Goal: Transaction & Acquisition: Purchase product/service

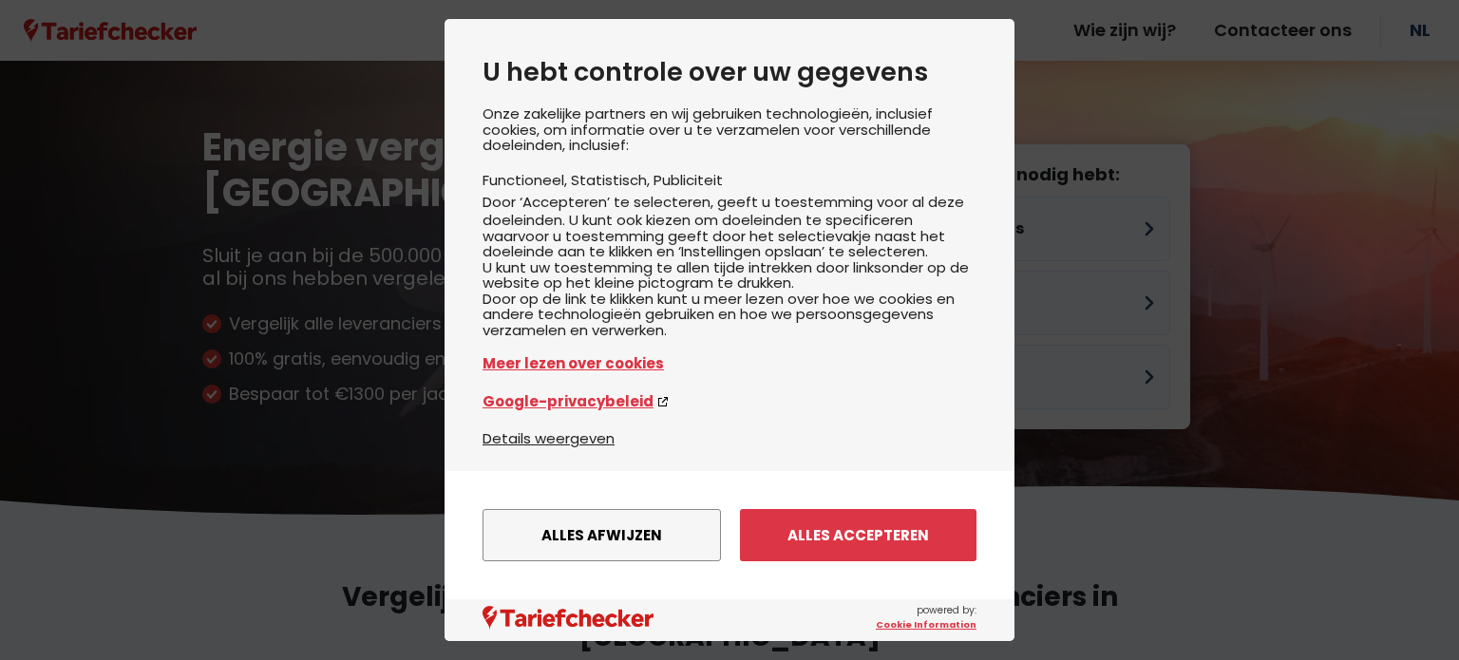
click at [972, 303] on div "U hebt controle over uw gegevens Onze zakelijke partners en wij gebruiken techn…" at bounding box center [730, 253] width 570 height 468
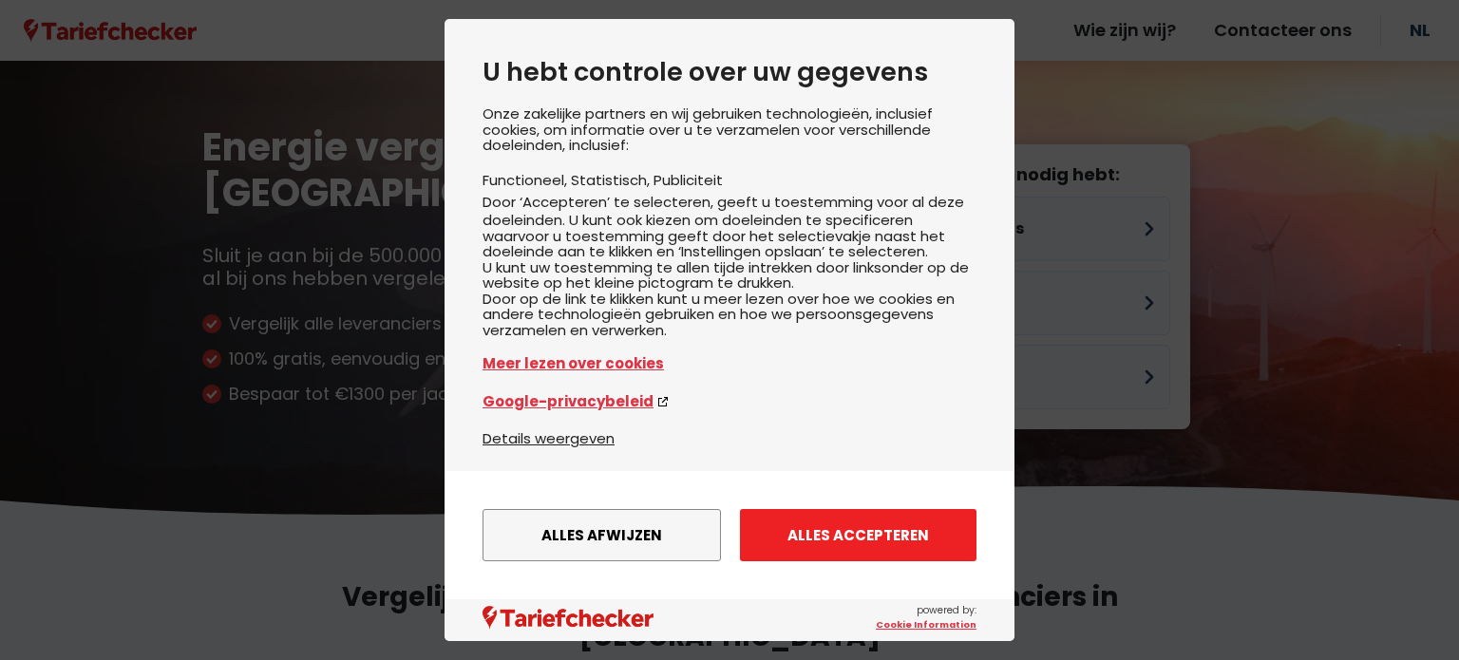
click at [814, 551] on button "Alles accepteren" at bounding box center [858, 535] width 237 height 52
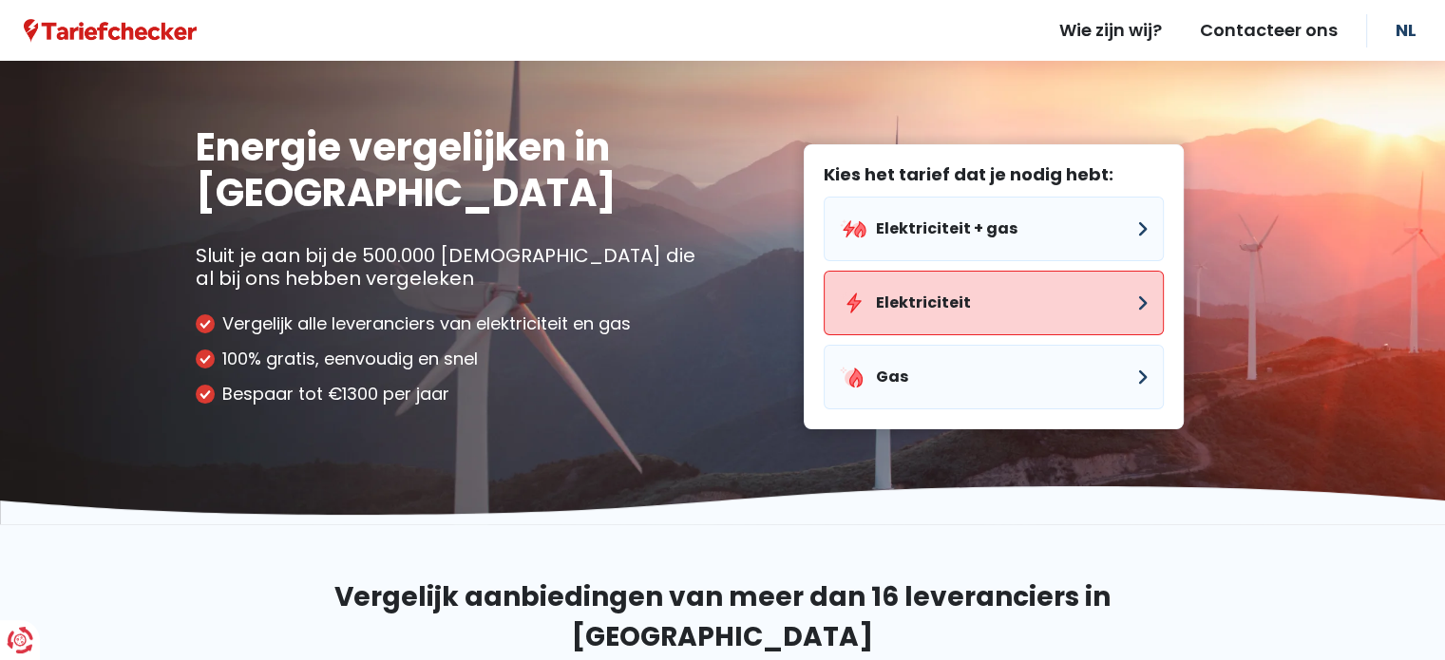
click at [1008, 306] on button "Elektriciteit" at bounding box center [994, 303] width 340 height 65
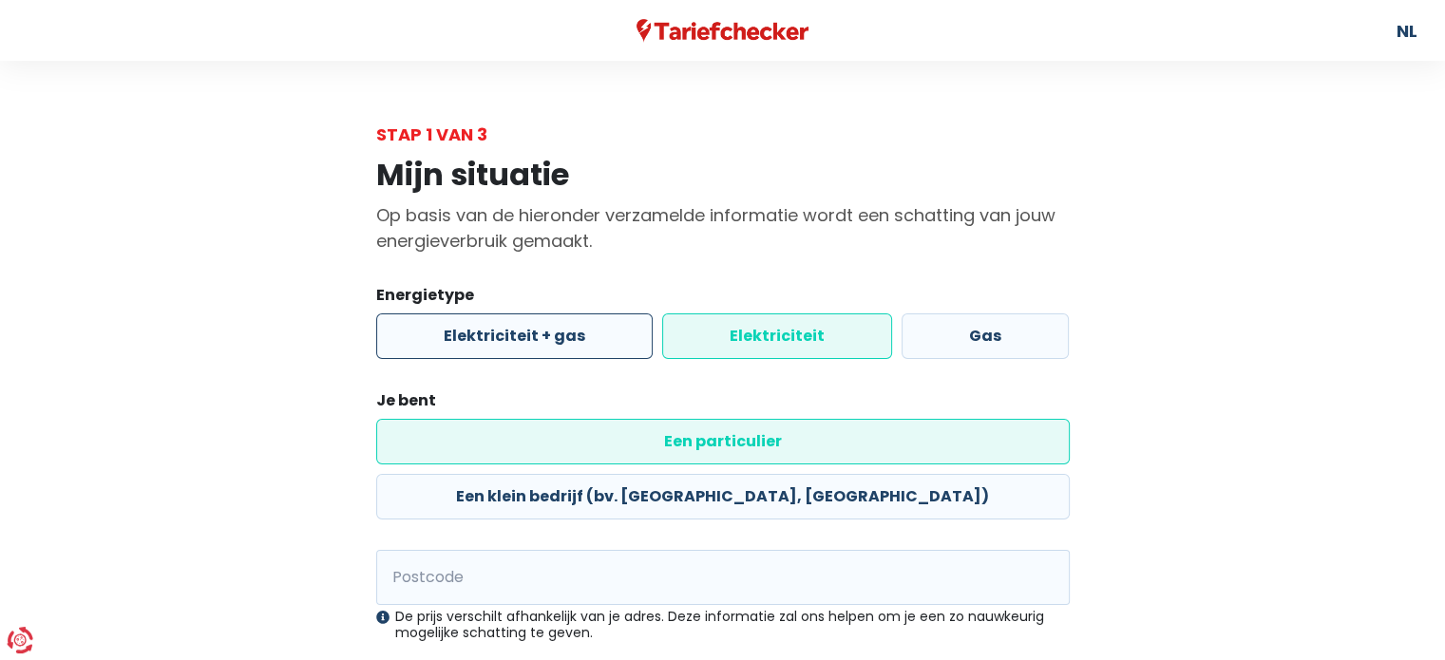
scroll to position [144, 0]
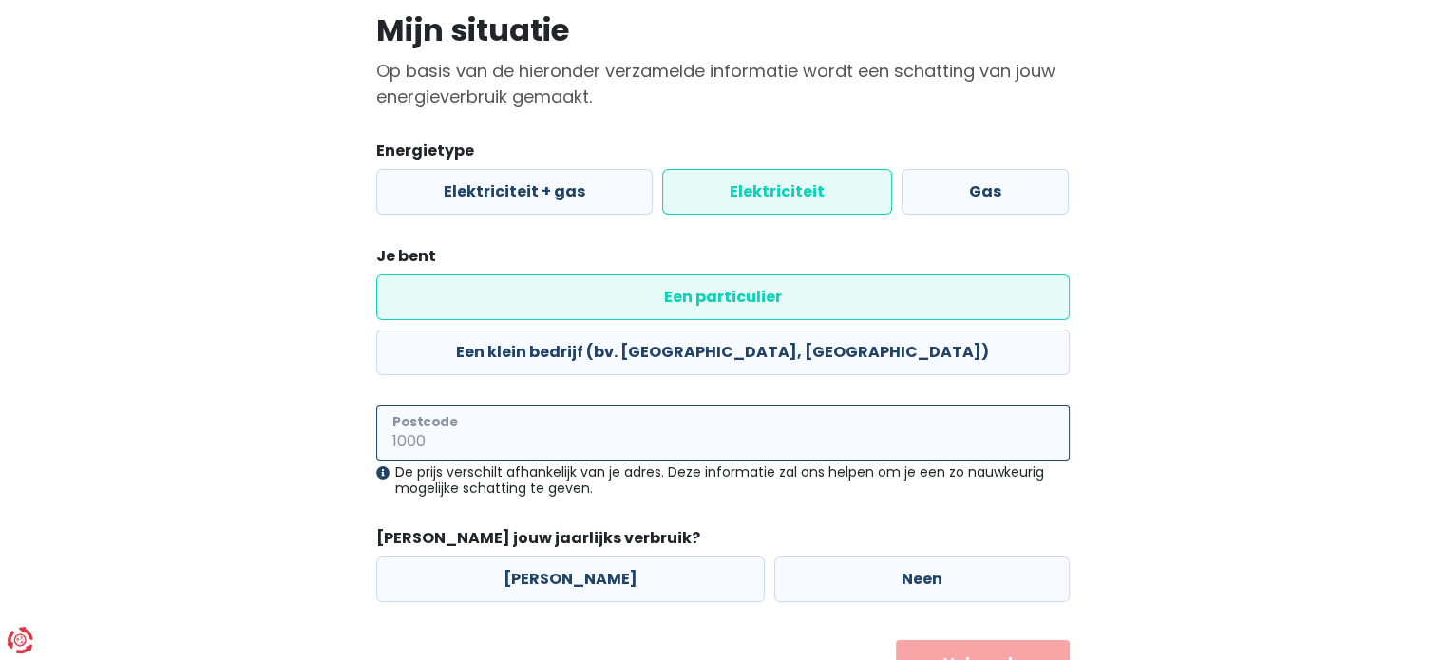
click at [472, 406] on input "Postcode" at bounding box center [722, 433] width 693 height 55
type input "2610"
click at [812, 557] on label "Neen" at bounding box center [921, 580] width 295 height 46
click at [812, 557] on input "Neen" at bounding box center [921, 580] width 295 height 46
radio input "true"
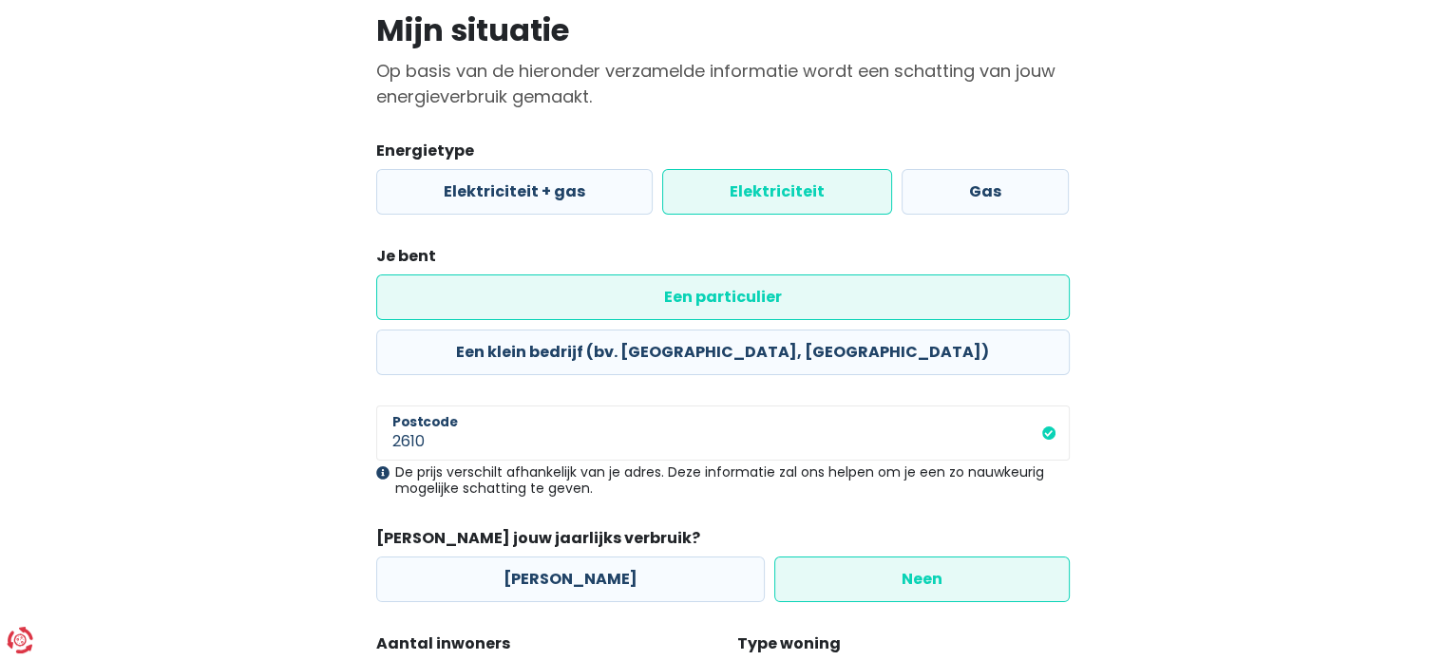
scroll to position [377, 0]
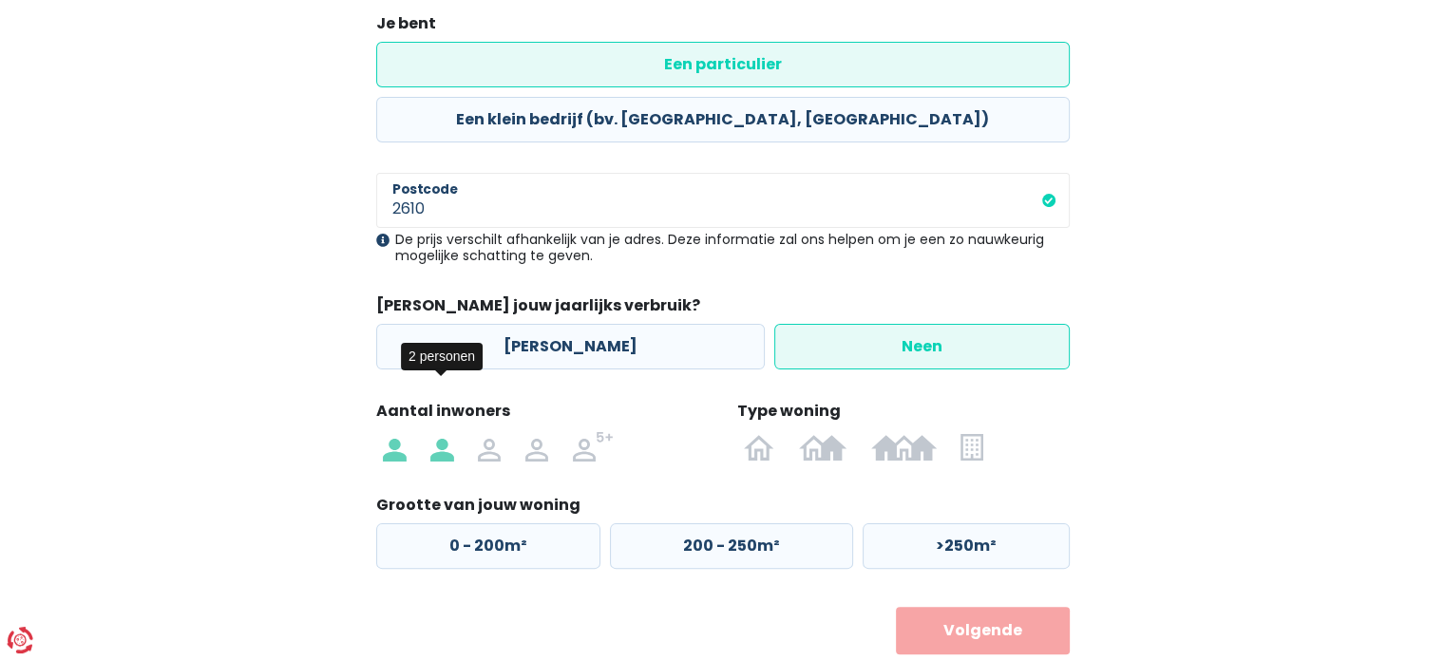
click at [446, 431] on img at bounding box center [441, 446] width 23 height 30
click at [446, 431] on input "radio" at bounding box center [441, 446] width 47 height 30
radio input "true"
click at [529, 523] on label "0 - 200m²" at bounding box center [488, 546] width 224 height 46
click at [529, 523] on input "0 - 200m²" at bounding box center [488, 546] width 224 height 46
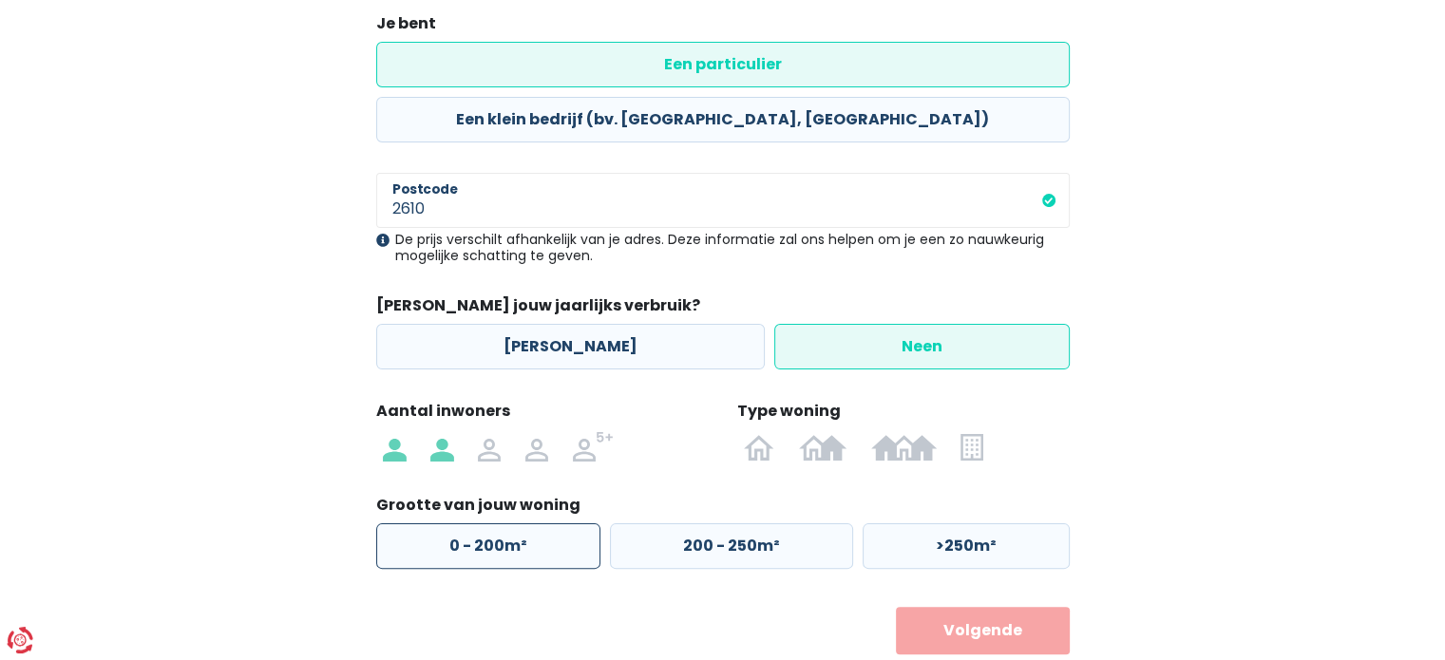
radio input "true"
click at [942, 607] on button "Volgende" at bounding box center [983, 630] width 174 height 47
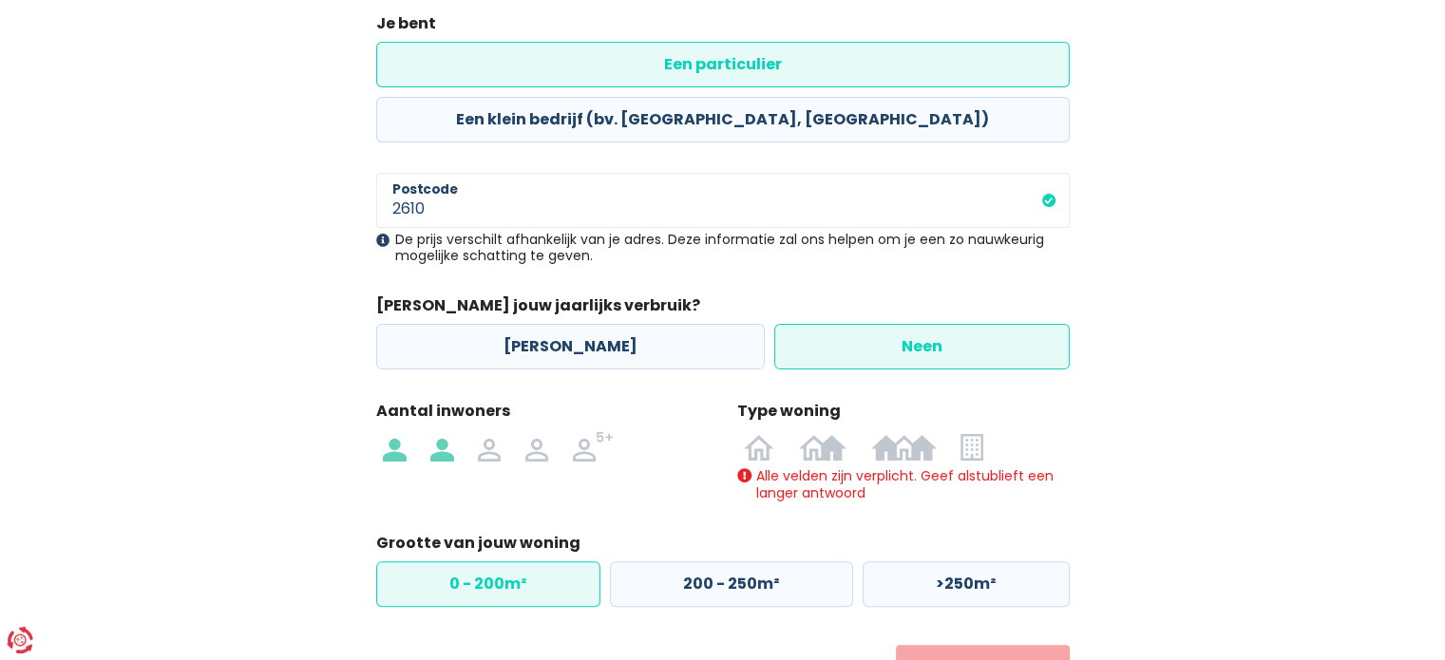
scroll to position [415, 0]
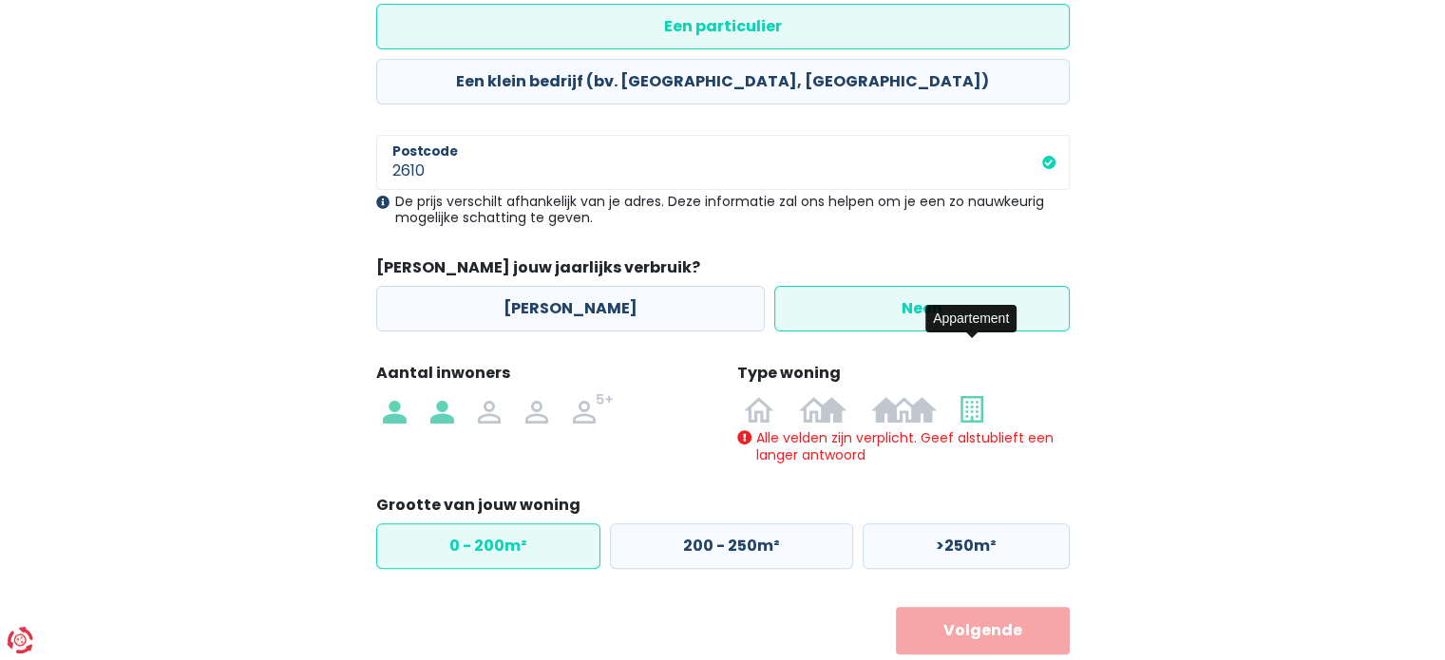
click at [965, 393] on img at bounding box center [971, 408] width 22 height 30
click at [965, 393] on input "radio" at bounding box center [972, 408] width 47 height 30
radio input "true"
radio input "false"
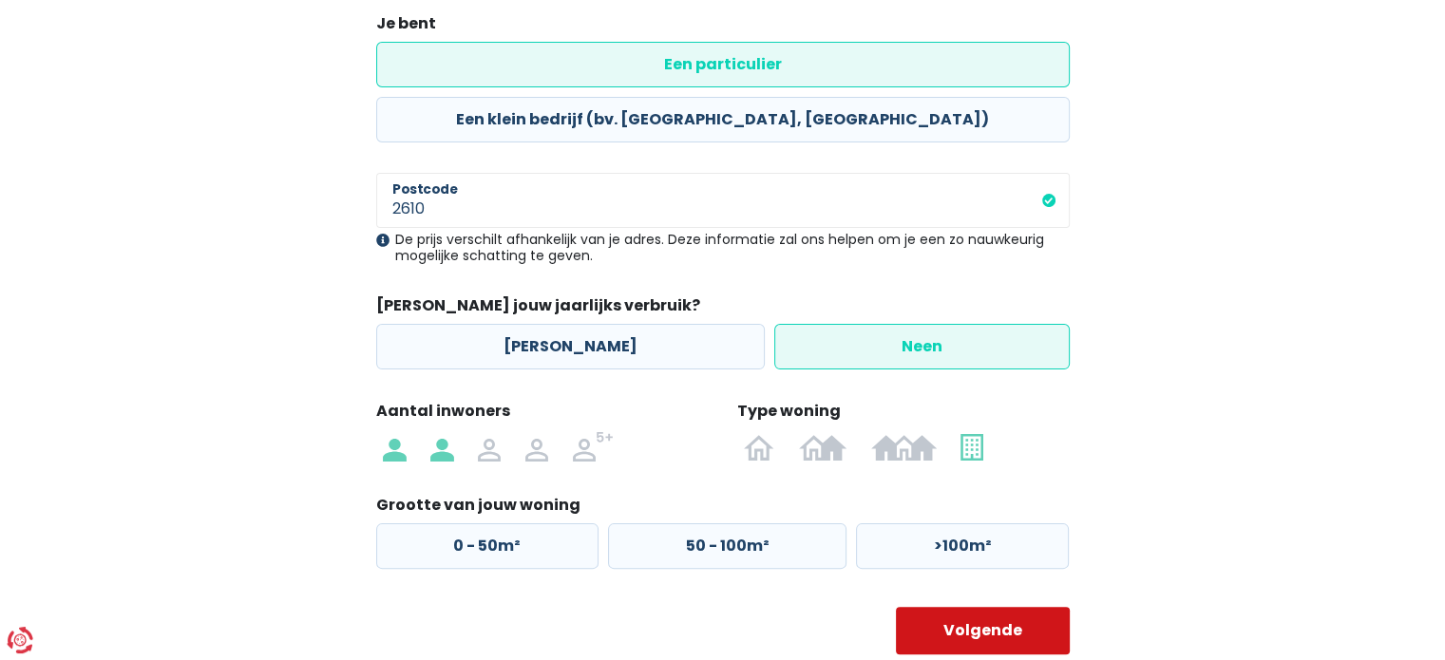
click at [1004, 607] on button "Volgende" at bounding box center [983, 630] width 174 height 47
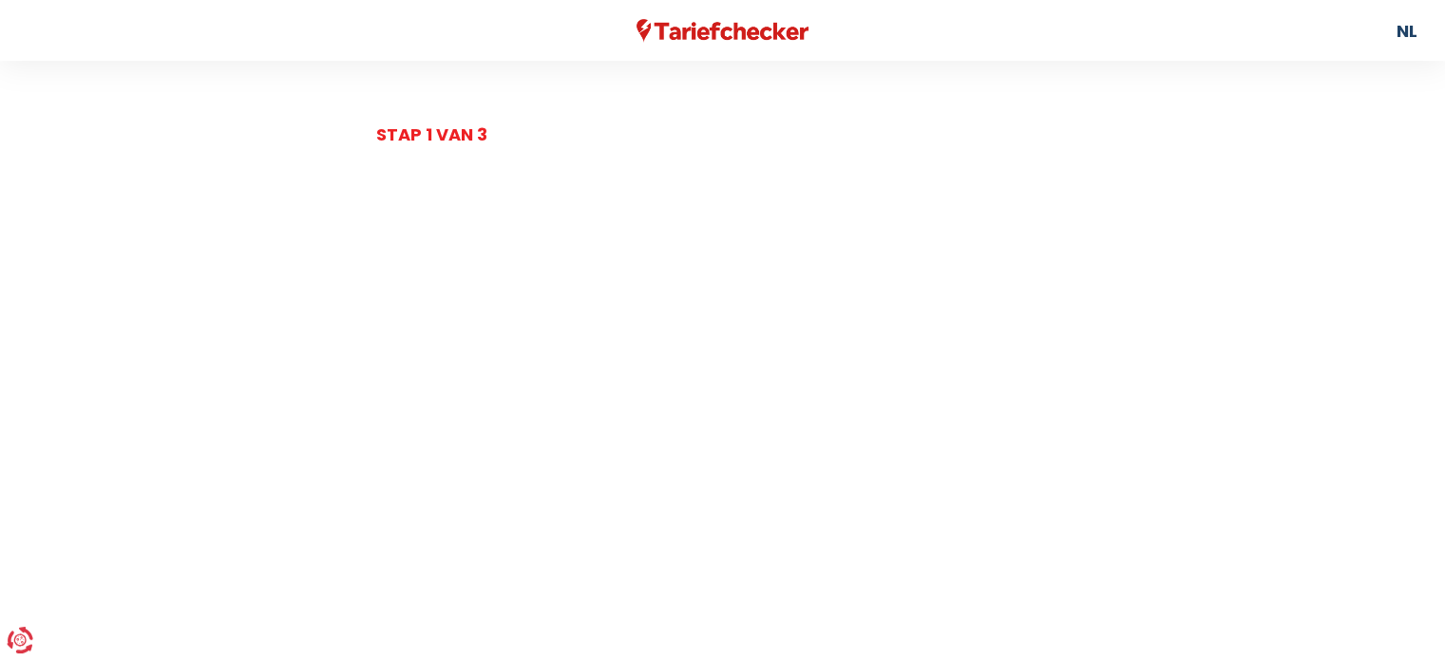
select select
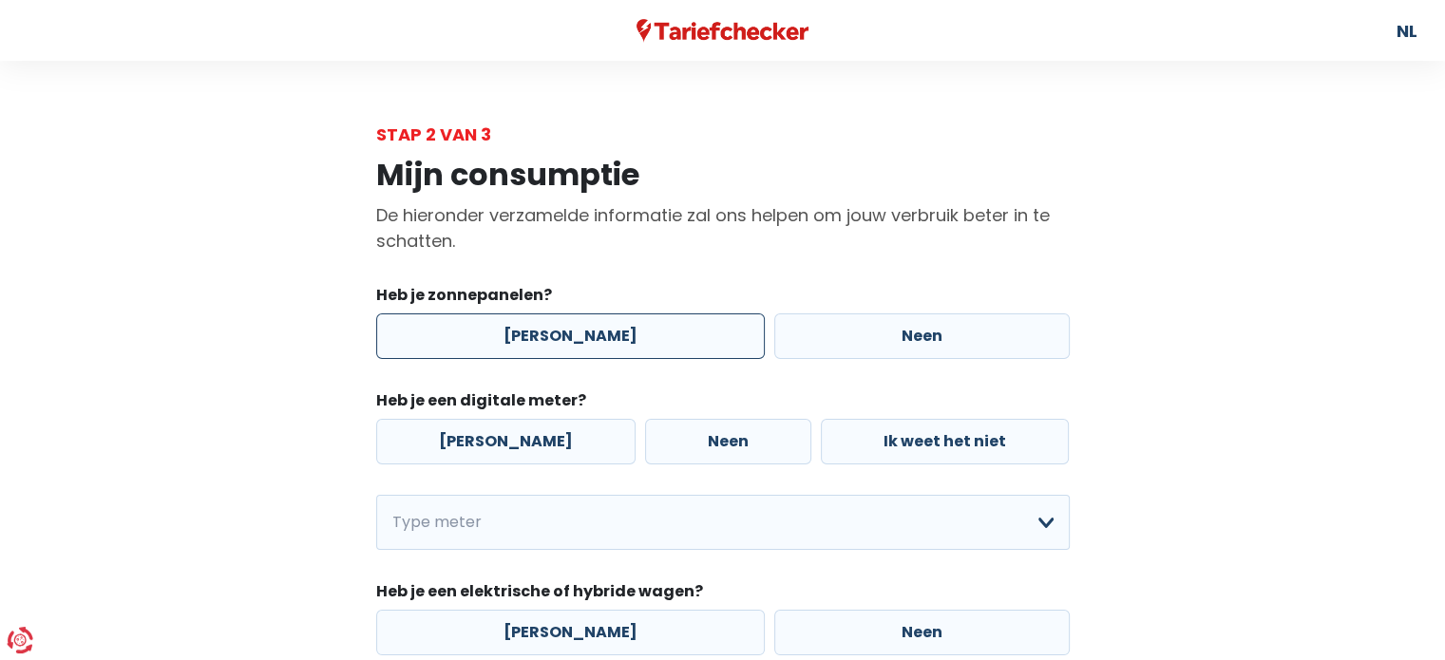
scroll to position [129, 0]
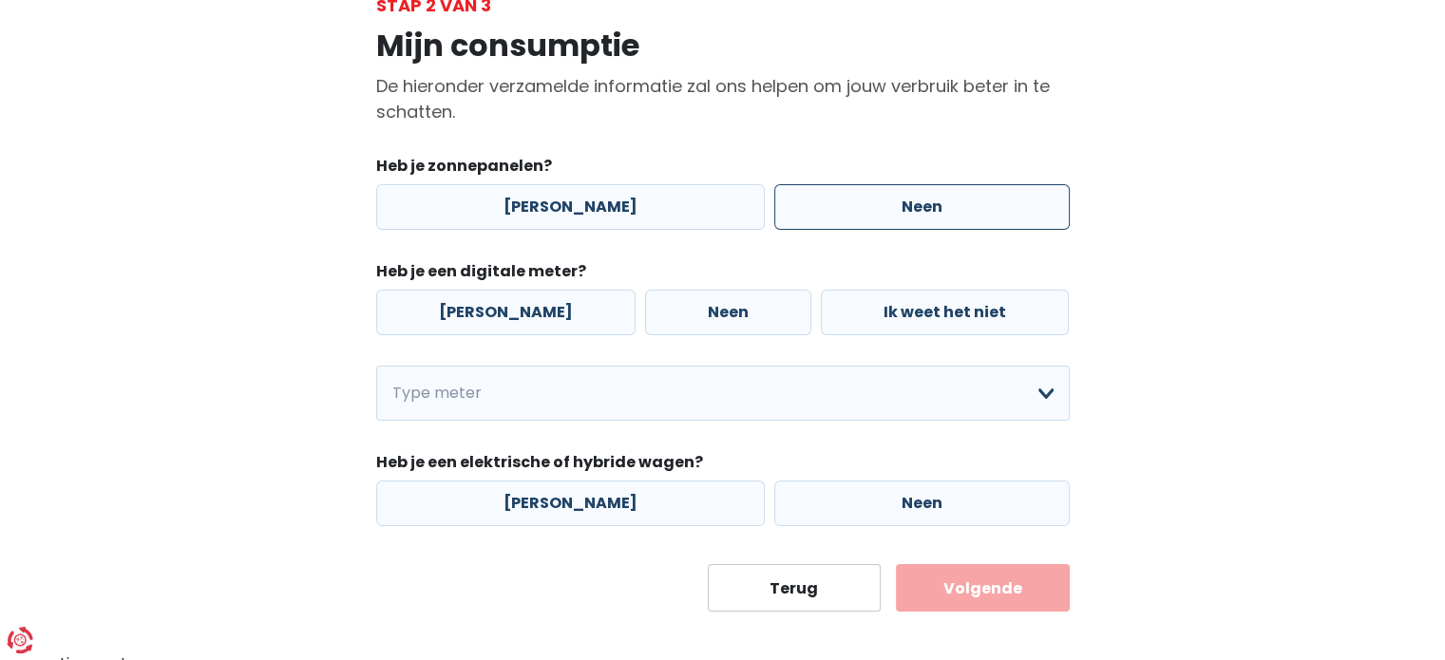
click at [872, 223] on label "Neen" at bounding box center [921, 207] width 295 height 46
click at [872, 223] on input "Neen" at bounding box center [921, 207] width 295 height 46
radio input "true"
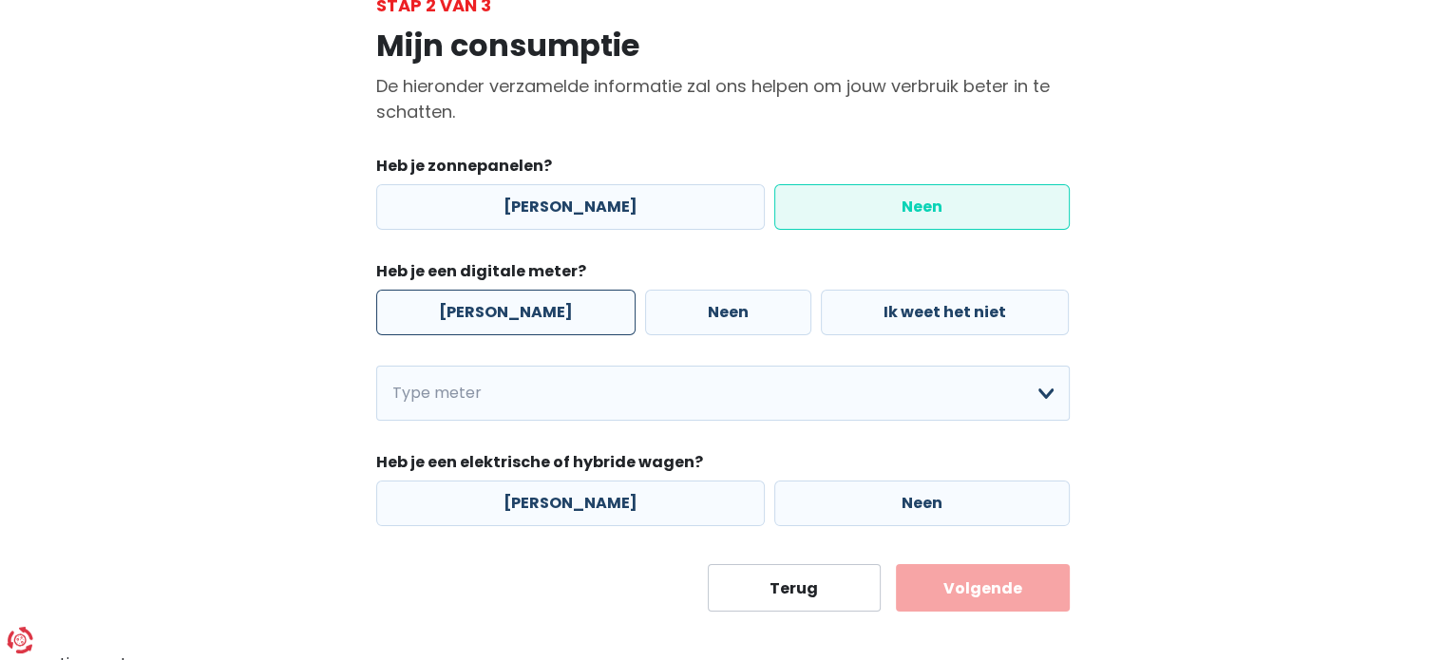
click at [483, 323] on label "[PERSON_NAME]" at bounding box center [505, 313] width 259 height 46
click at [483, 323] on input "[PERSON_NAME]" at bounding box center [505, 313] width 259 height 46
radio input "true"
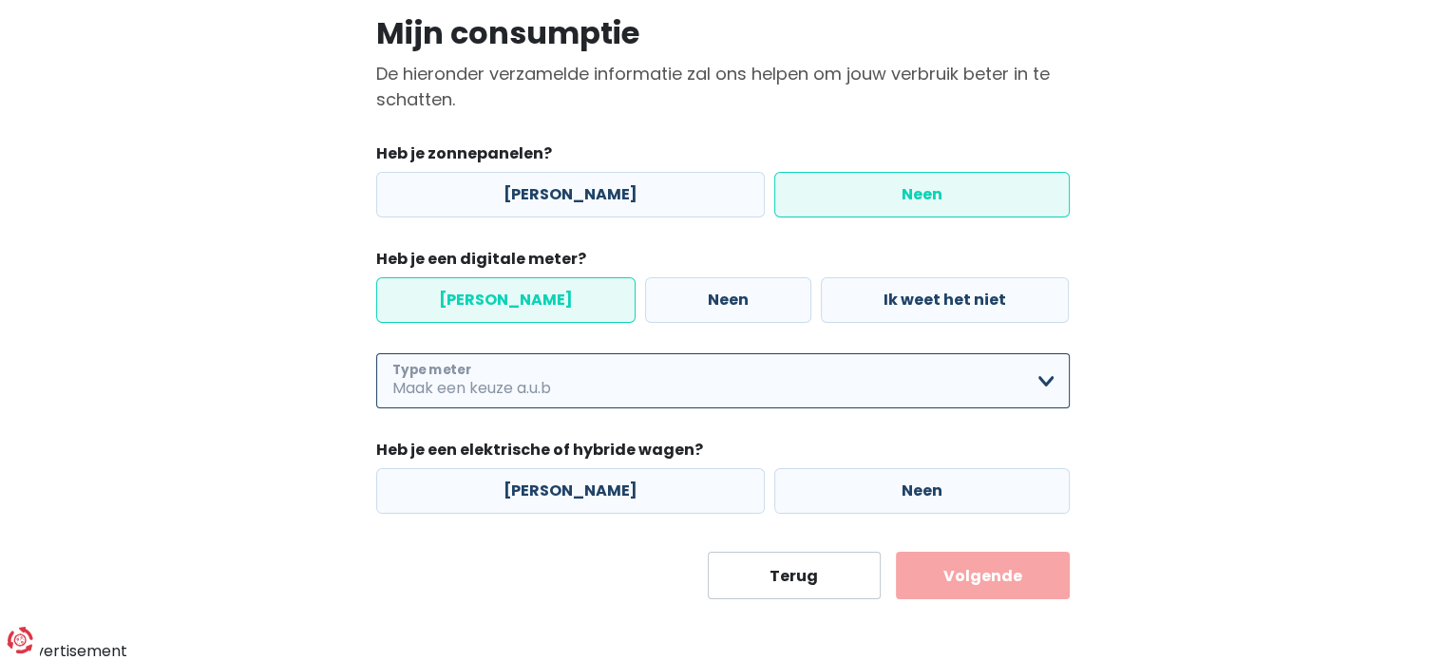
click at [855, 372] on select "Enkelvoudig Tweevoudig Enkelvoudig + uitsluitend nachttarief Tweevoudig + uitsl…" at bounding box center [722, 380] width 693 height 55
select select "day_single_rate"
click at [376, 353] on select "Enkelvoudig Tweevoudig Enkelvoudig + uitsluitend nachttarief Tweevoudig + uitsl…" at bounding box center [722, 380] width 693 height 55
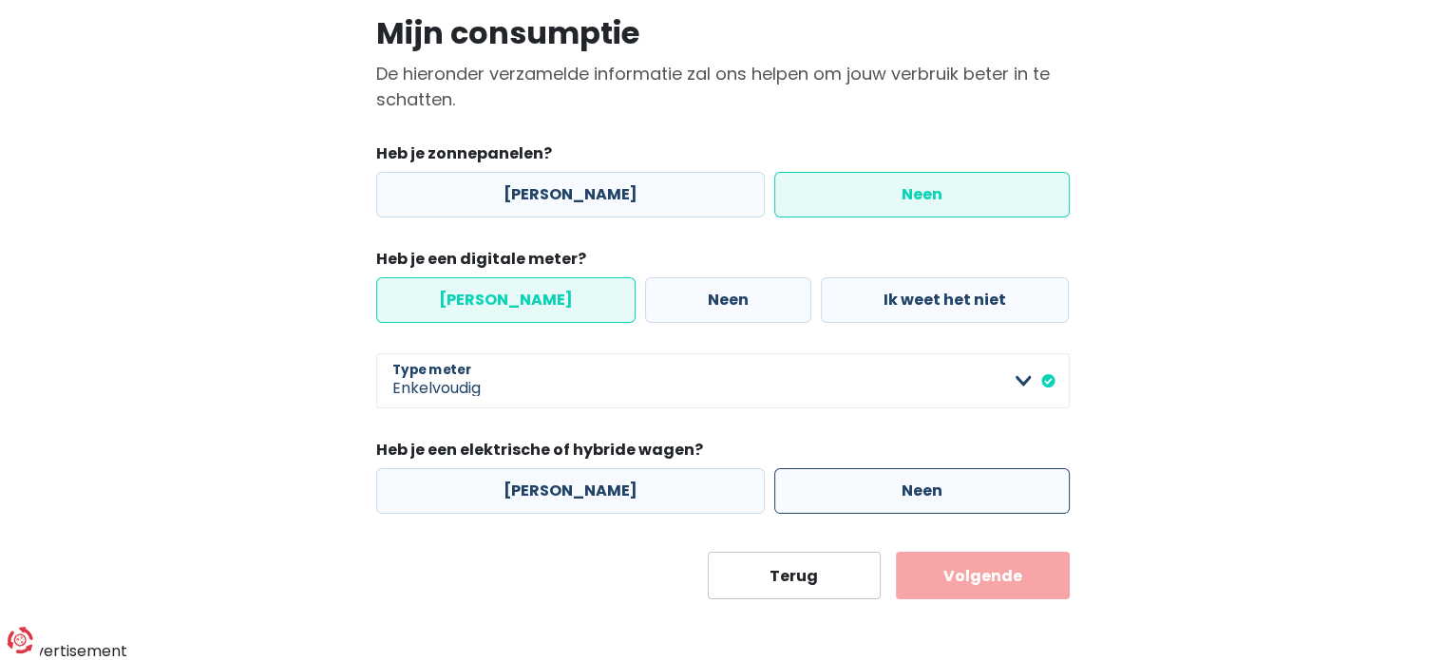
click at [844, 496] on label "Neen" at bounding box center [921, 491] width 295 height 46
click at [844, 496] on input "Neen" at bounding box center [921, 491] width 295 height 46
radio input "true"
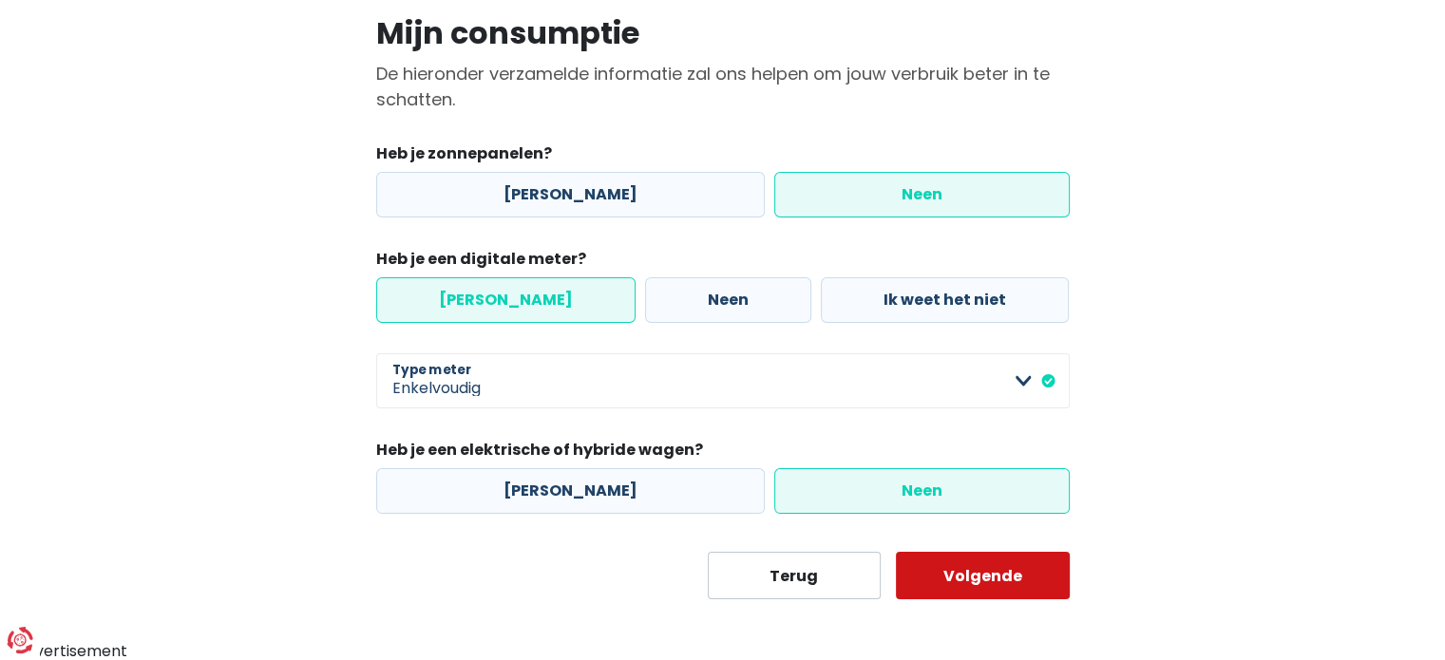
click at [964, 567] on button "Volgende" at bounding box center [983, 575] width 174 height 47
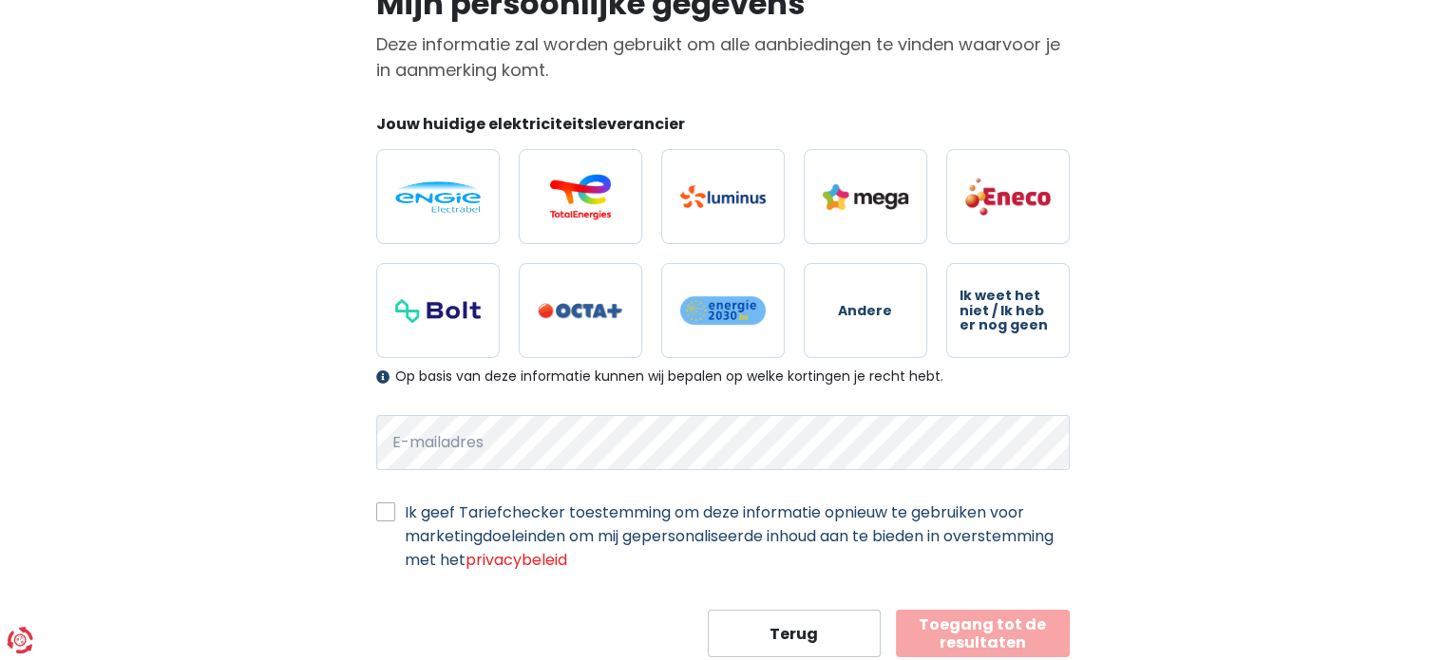
scroll to position [171, 0]
click at [974, 311] on span "Ik weet het niet / Ik heb er nog geen" at bounding box center [1007, 311] width 97 height 44
click at [974, 311] on input "Ik weet het niet / Ik heb er nog geen" at bounding box center [1007, 310] width 123 height 95
radio input "true"
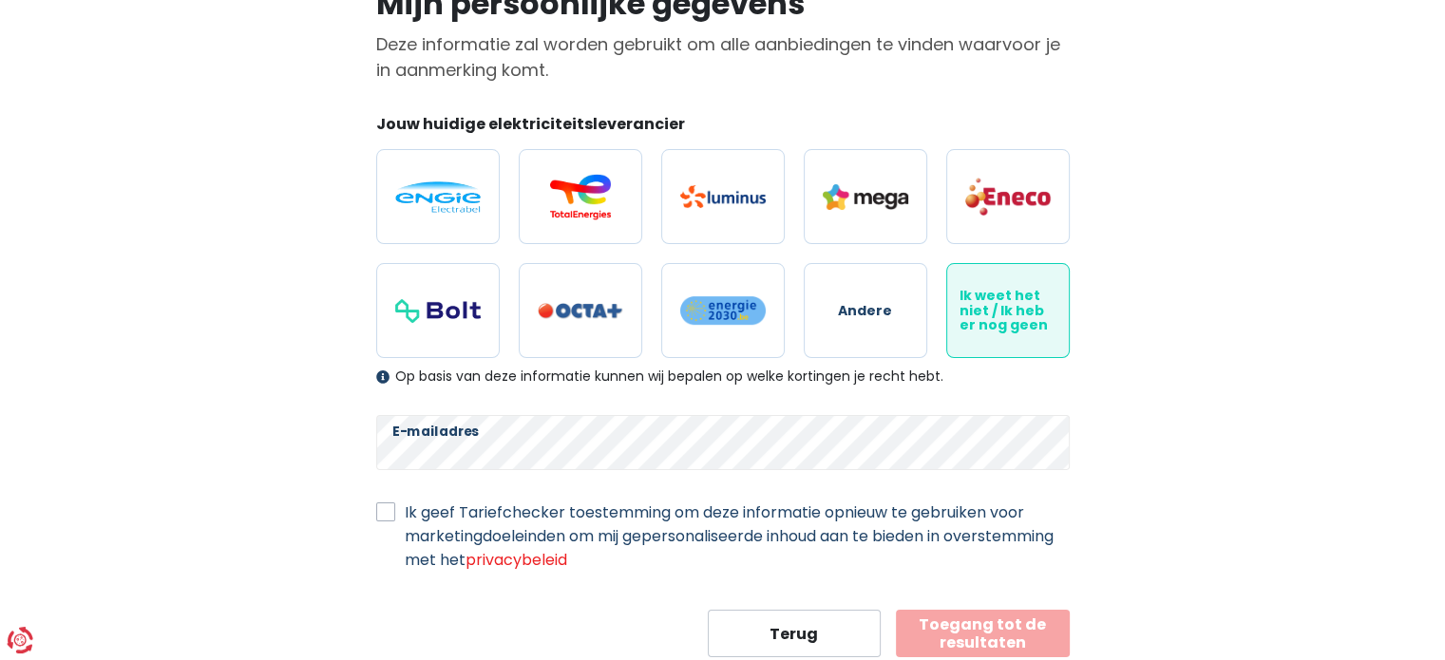
click at [405, 512] on label "Ik geef Tariefchecker toestemming om deze informatie opnieuw te gebruiken voor …" at bounding box center [737, 536] width 665 height 71
click at [388, 512] on input "Ik geef Tariefchecker toestemming om deze informatie opnieuw te gebruiken voor …" at bounding box center [385, 510] width 19 height 19
checkbox input "true"
click at [996, 635] on button "Toegang tot de resultaten" at bounding box center [983, 633] width 174 height 47
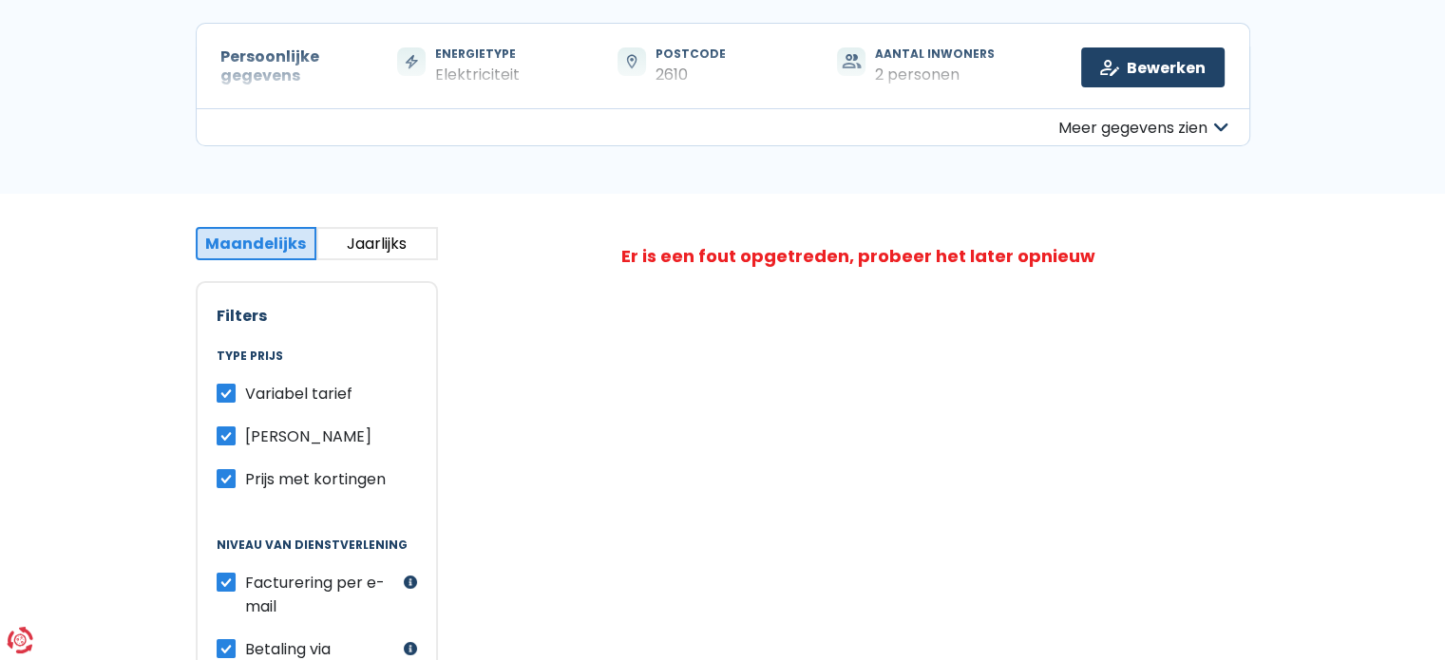
scroll to position [177, 0]
click at [362, 254] on button "Jaarlijks" at bounding box center [377, 242] width 122 height 33
click at [266, 240] on button "Maandelijks" at bounding box center [257, 242] width 122 height 33
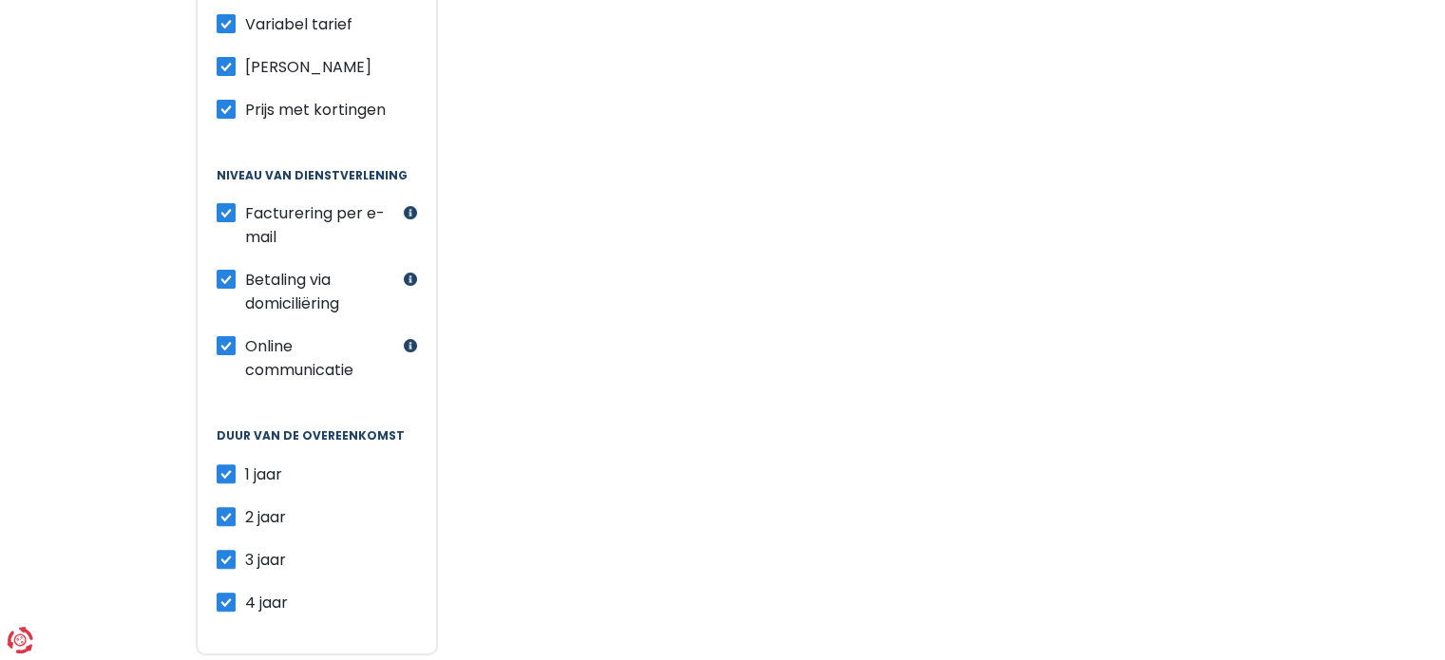
scroll to position [570, 0]
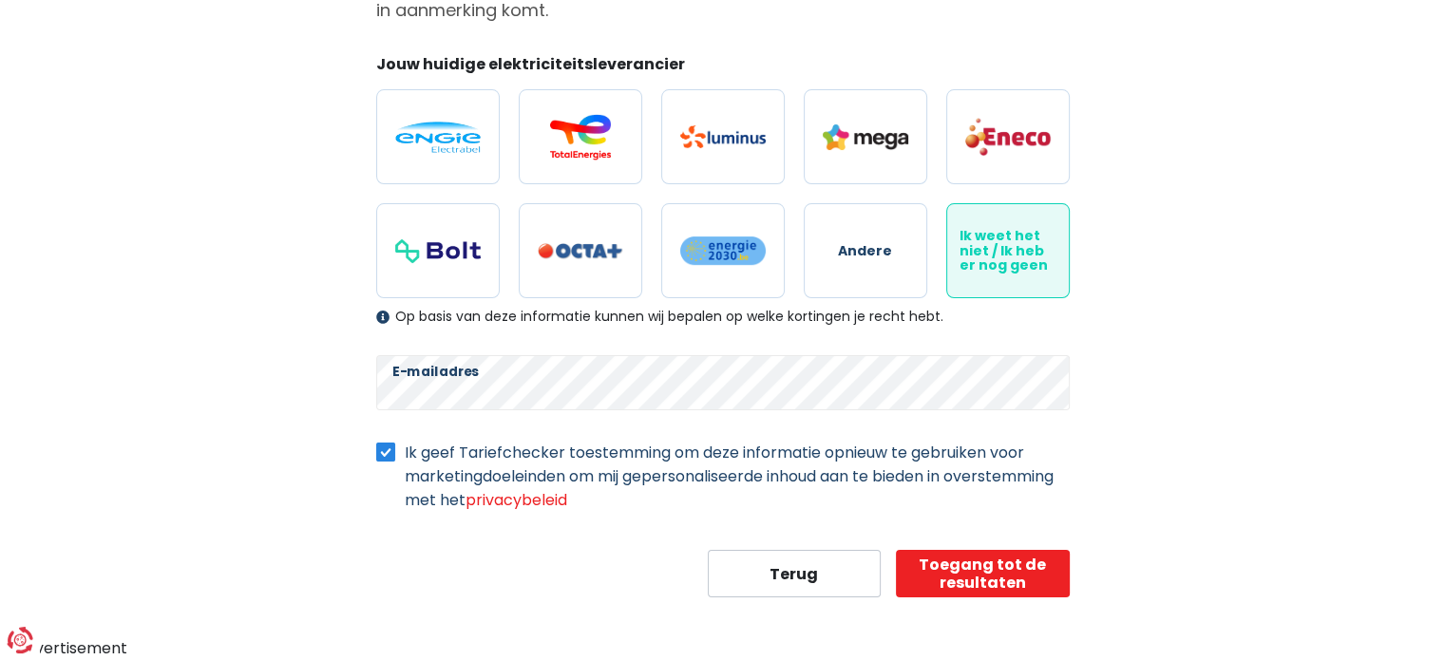
scroll to position [171, 0]
